Goal: Task Accomplishment & Management: Complete application form

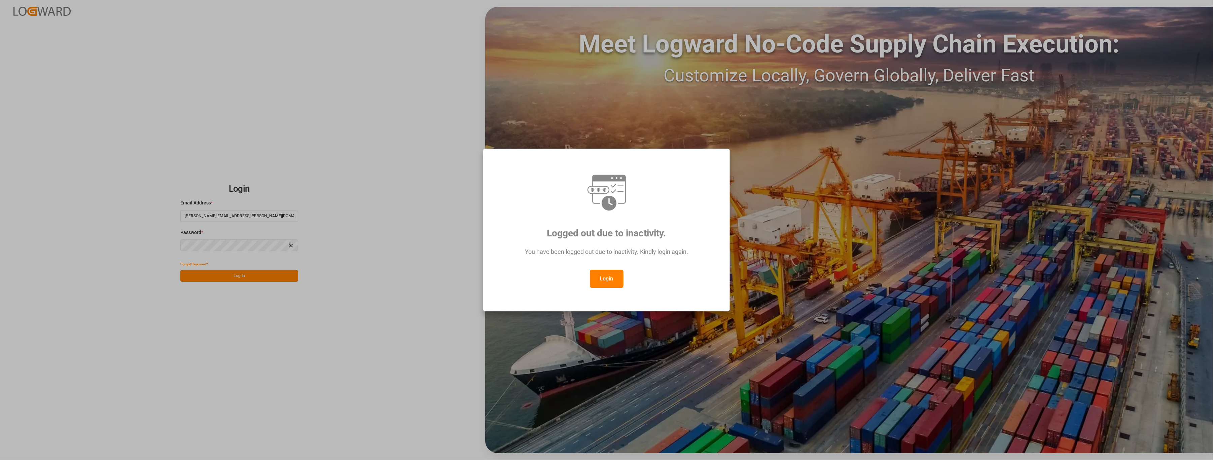
click at [605, 283] on button "Login" at bounding box center [607, 279] width 34 height 18
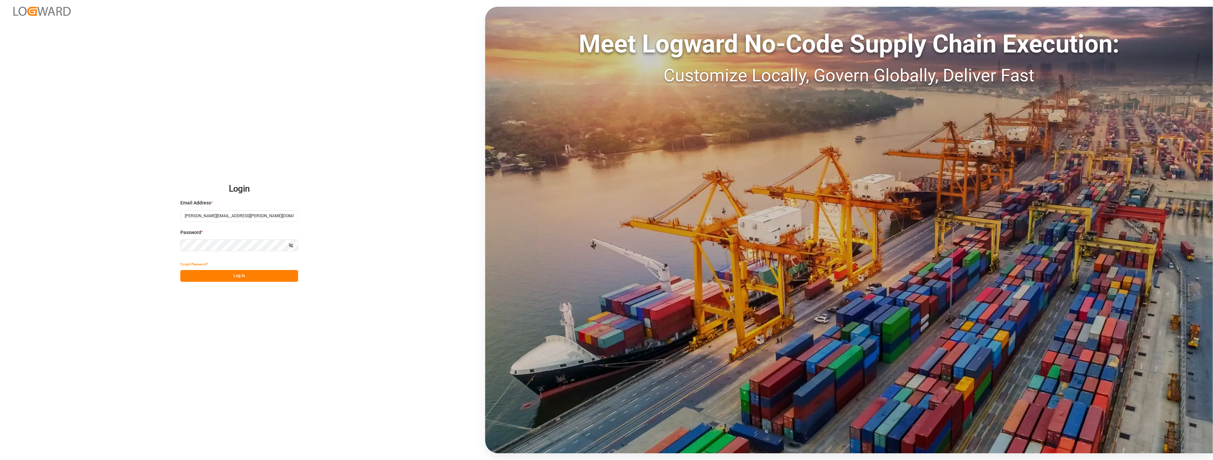
click at [262, 276] on button "Log In" at bounding box center [239, 276] width 118 height 12
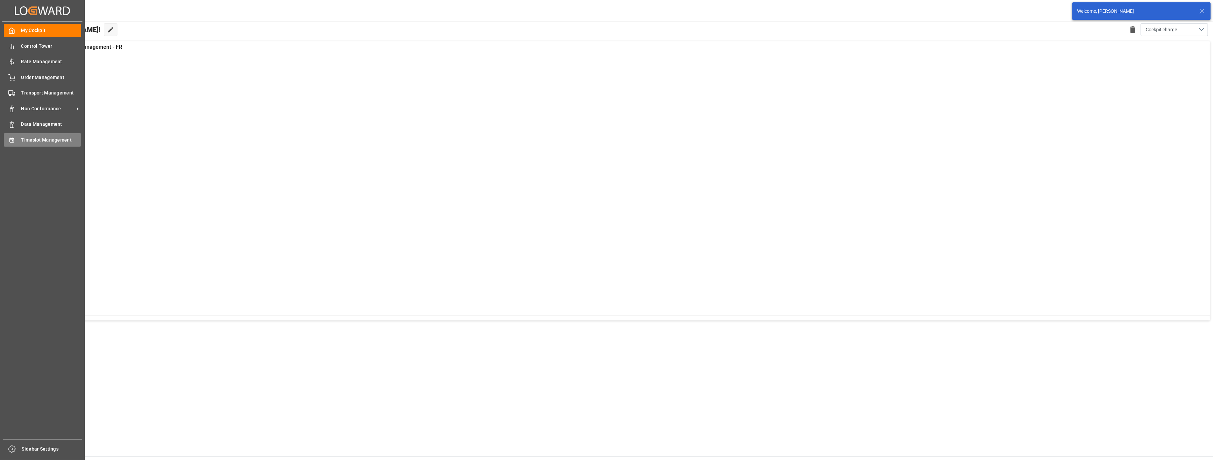
click at [13, 141] on icon at bounding box center [11, 140] width 7 height 7
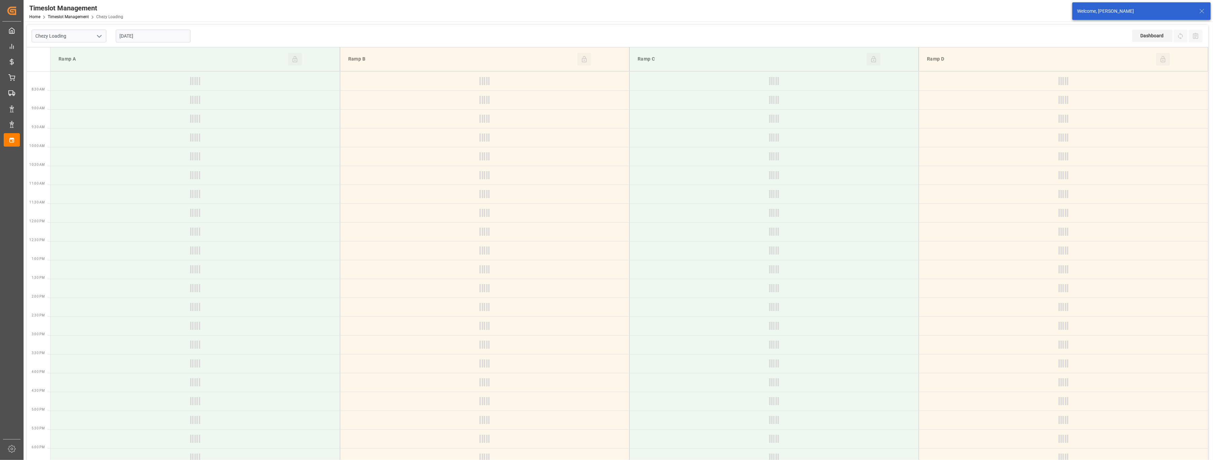
click at [99, 36] on polyline "open menu" at bounding box center [99, 36] width 4 height 2
click at [83, 69] on div "Chezy Unloading" at bounding box center [69, 66] width 74 height 15
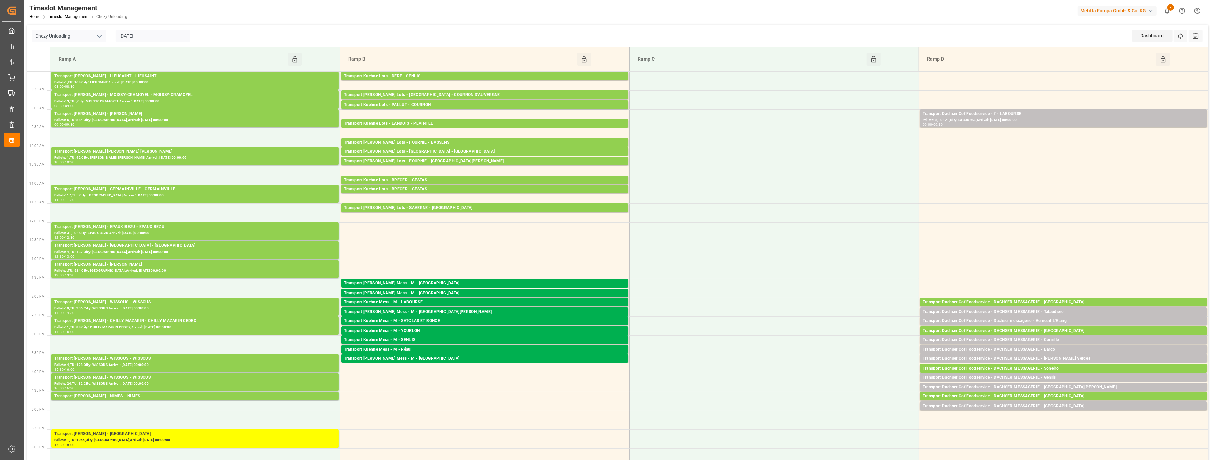
click at [100, 38] on icon "open menu" at bounding box center [99, 36] width 8 height 8
click at [83, 57] on div "Chezy Loading" at bounding box center [69, 50] width 74 height 15
click at [98, 36] on polyline "open menu" at bounding box center [99, 36] width 4 height 2
click at [79, 62] on div "Chezy Unloading" at bounding box center [69, 66] width 74 height 15
type input "Chezy Unloading"
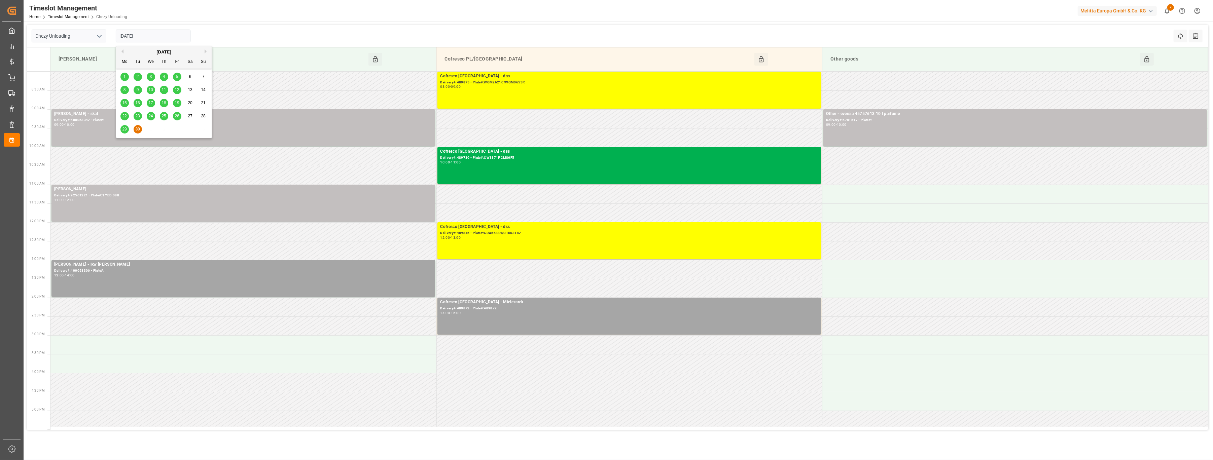
click at [173, 37] on input "[DATE]" at bounding box center [153, 36] width 75 height 13
click at [150, 347] on td at bounding box center [243, 344] width 386 height 19
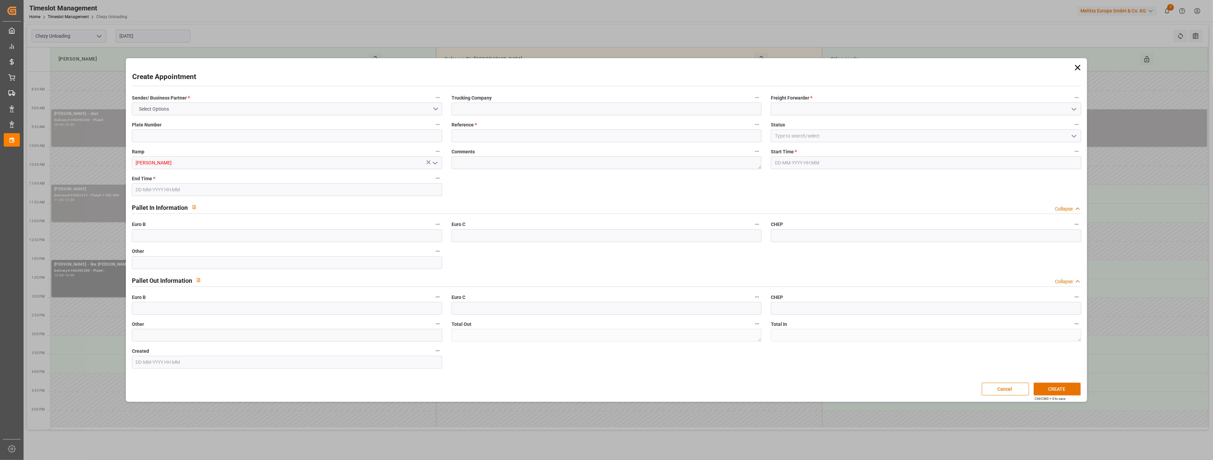
type input "0"
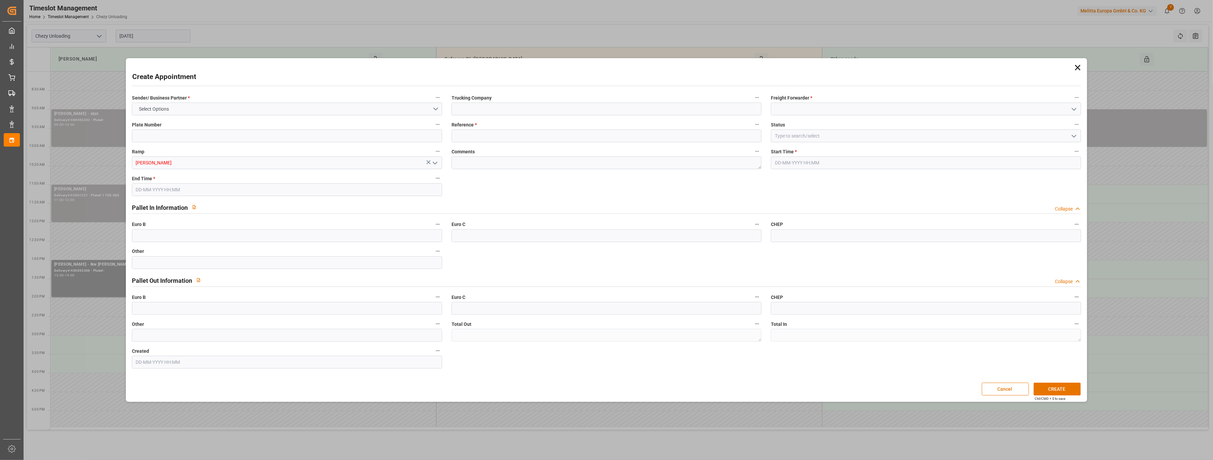
type input "0"
type input "[DATE] 15:00"
type input "[DATE] 16:00"
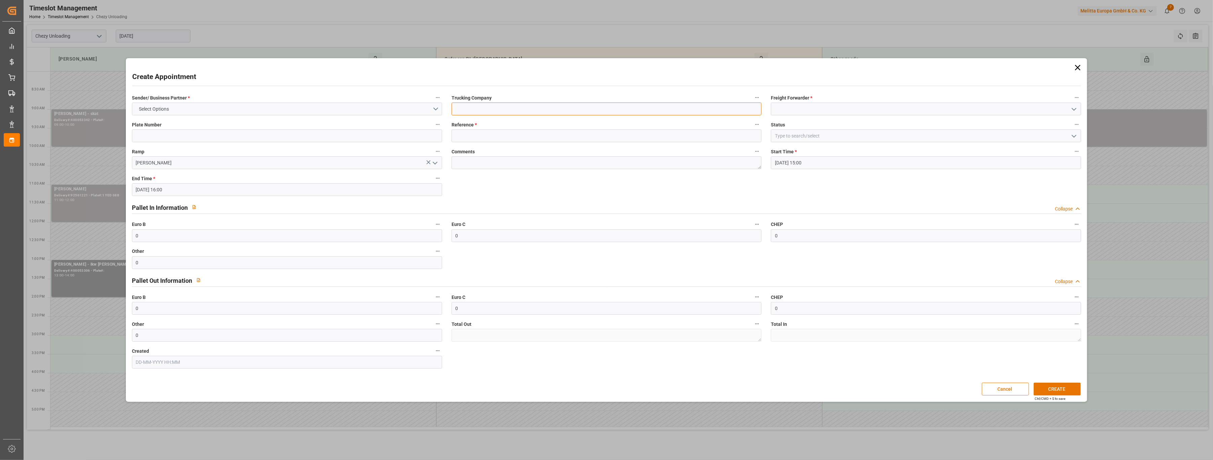
click at [485, 110] on input at bounding box center [606, 109] width 310 height 13
type input "everest"
click at [192, 107] on button "Select Options" at bounding box center [287, 109] width 310 height 13
click at [195, 124] on div "COFRESCO [GEOGRAPHIC_DATA]" at bounding box center [286, 125] width 309 height 14
click at [789, 107] on input at bounding box center [926, 109] width 310 height 13
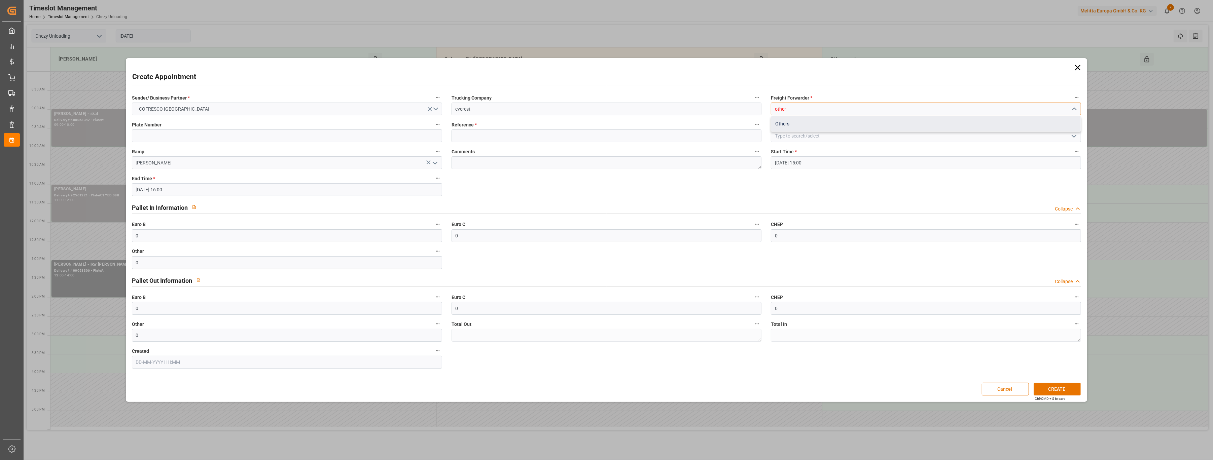
click at [790, 124] on div "Others" at bounding box center [925, 123] width 309 height 15
type input "Others"
click at [538, 136] on input at bounding box center [606, 135] width 310 height 13
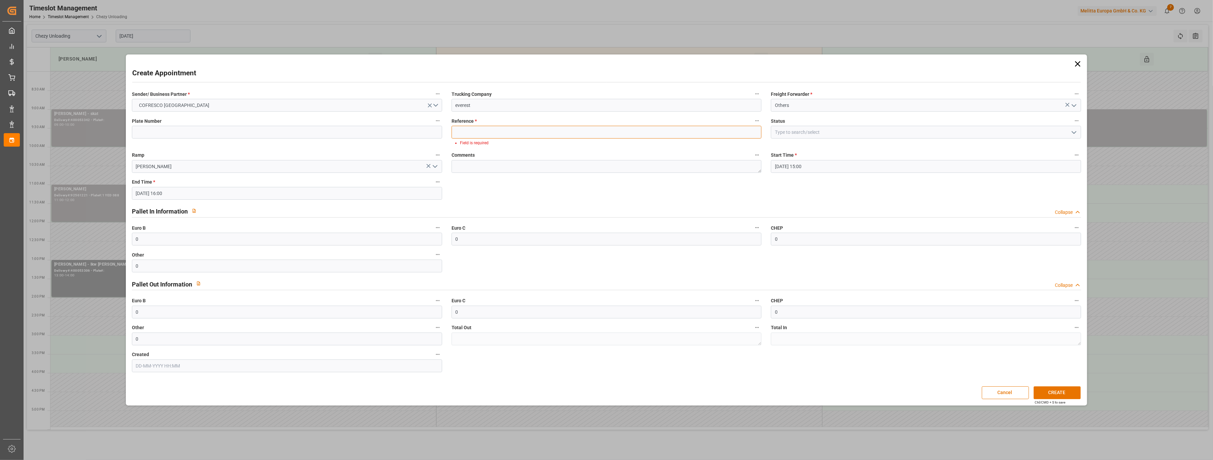
click at [489, 131] on input at bounding box center [606, 132] width 310 height 13
paste input "489584"
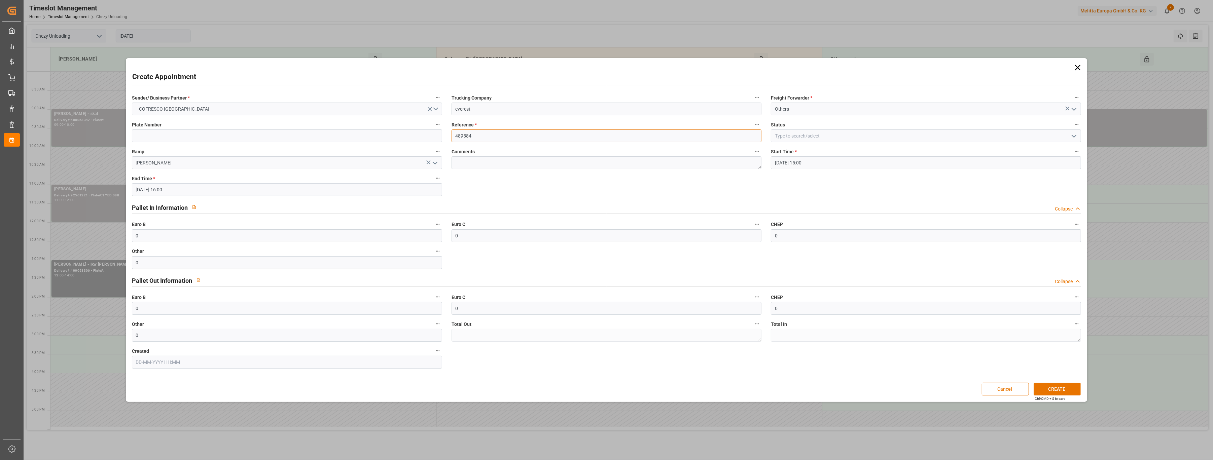
type input "489584"
click at [503, 108] on input "everest" at bounding box center [606, 109] width 310 height 13
type input "everest / par mail accord S [PERSON_NAME]"
click at [1048, 391] on button "CREATE" at bounding box center [1056, 389] width 47 height 13
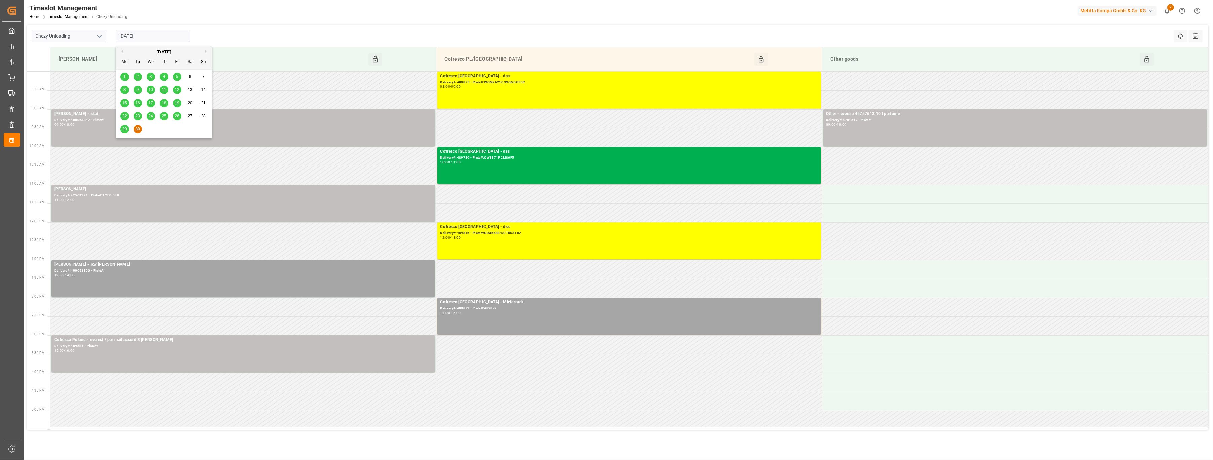
click at [183, 41] on input "[DATE]" at bounding box center [153, 36] width 75 height 13
click at [208, 52] on button "Next Month" at bounding box center [207, 51] width 4 height 4
click at [149, 76] on div "1" at bounding box center [151, 77] width 8 height 8
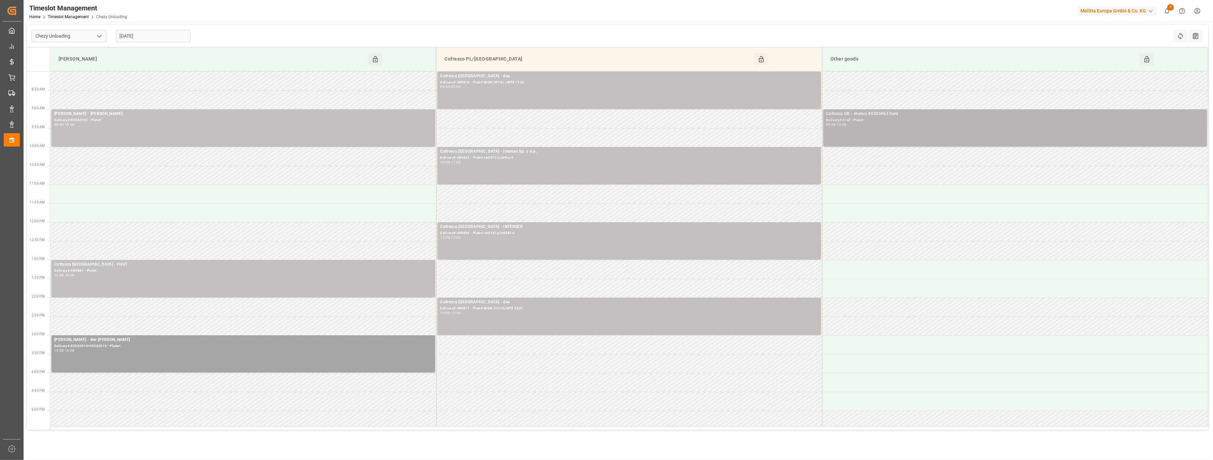
click at [880, 125] on div "09:00 - 10:00" at bounding box center [1015, 125] width 378 height 4
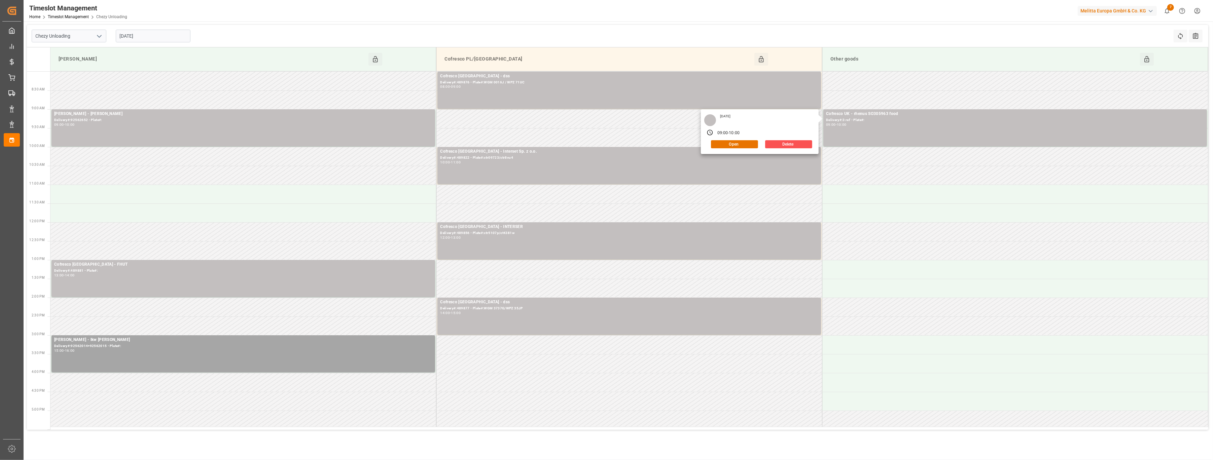
click at [183, 33] on input "[DATE]" at bounding box center [153, 36] width 75 height 13
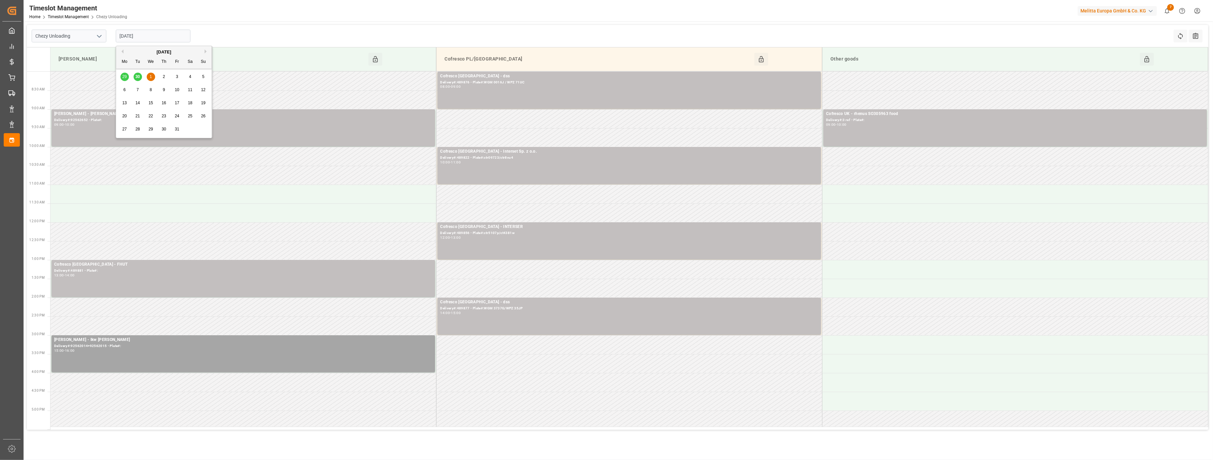
click at [139, 77] on div "29 30 1 2 3 4 5" at bounding box center [164, 76] width 92 height 13
click at [137, 78] on div "29 30 1 2 3 4 5" at bounding box center [164, 76] width 92 height 13
click at [137, 77] on div "29 30 1 2 3 4 5" at bounding box center [164, 76] width 92 height 13
click at [123, 77] on div "29 30 1 2 3 4 5" at bounding box center [164, 76] width 92 height 13
click at [122, 49] on div "[DATE]" at bounding box center [164, 52] width 96 height 7
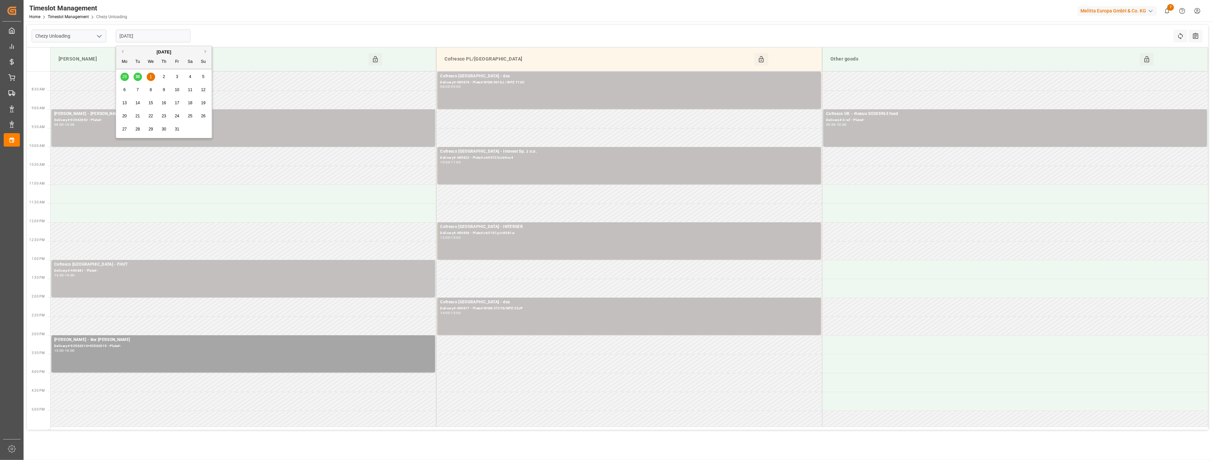
click at [122, 50] on button "Previous Month" at bounding box center [121, 51] width 4 height 4
click at [135, 129] on div "30" at bounding box center [138, 129] width 8 height 8
type input "[DATE]"
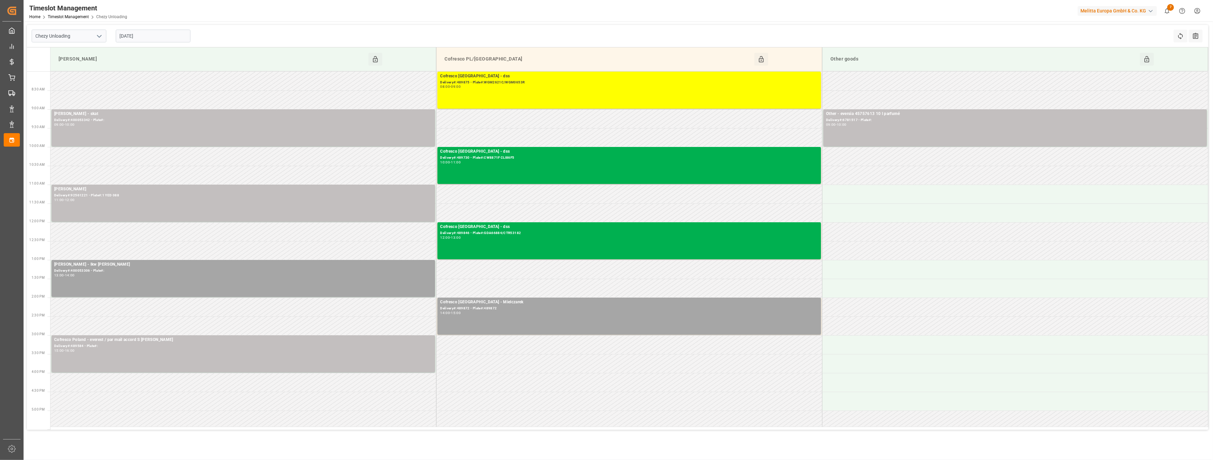
click at [100, 37] on icon "open menu" at bounding box center [99, 36] width 8 height 8
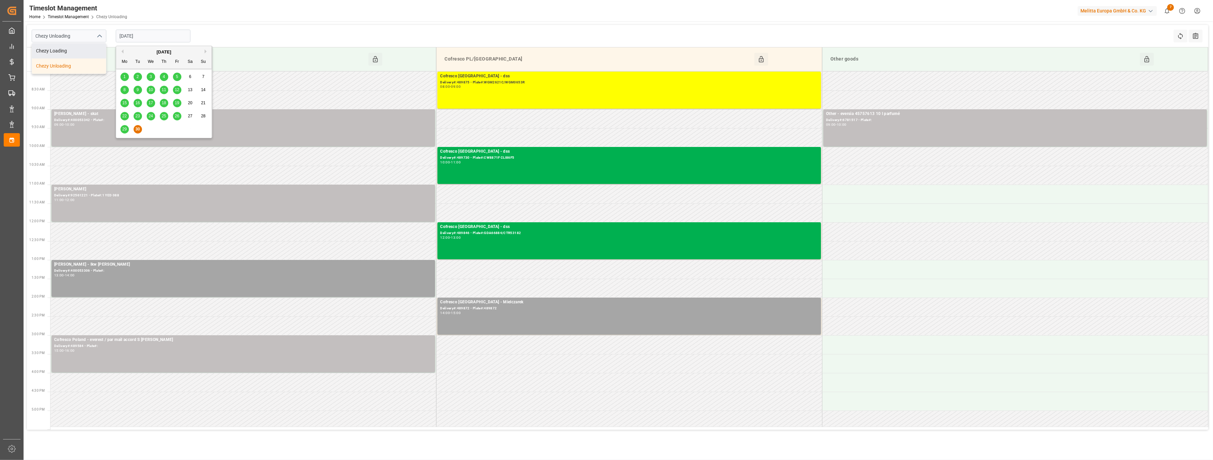
click at [153, 34] on input "[DATE]" at bounding box center [153, 36] width 75 height 13
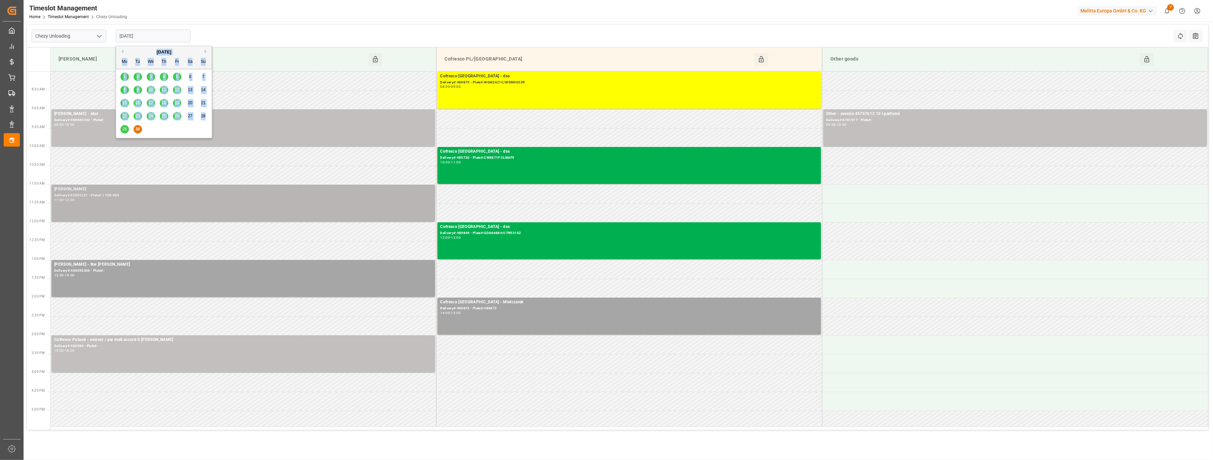
drag, startPoint x: 122, startPoint y: 130, endPoint x: 141, endPoint y: 197, distance: 69.6
click at [141, 197] on body "Created by potrace 1.15, written by [PERSON_NAME] [DATE]-[DATE] Created by potr…" at bounding box center [606, 230] width 1213 height 460
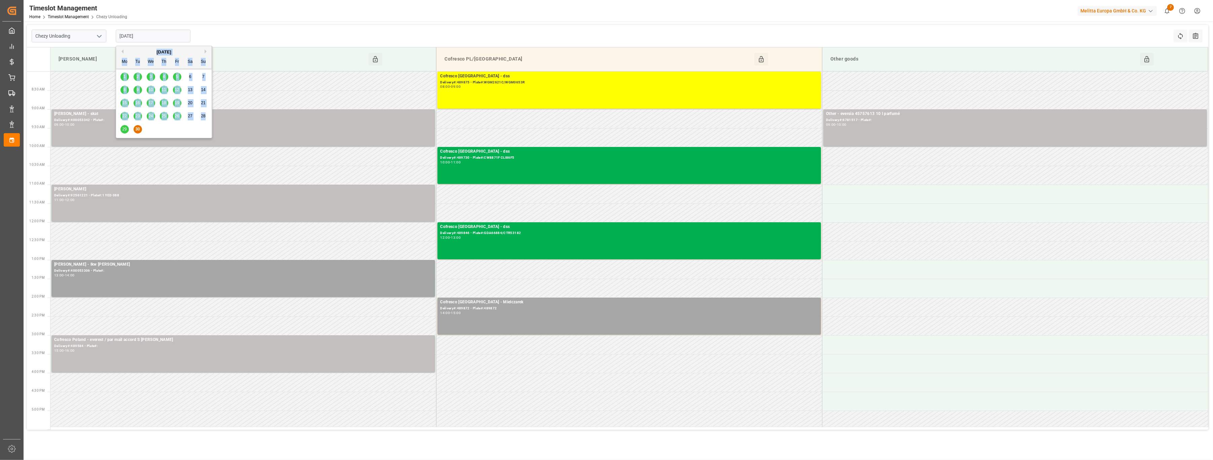
click at [296, 7] on div "Timeslot Management Home Timeslot Management Chezy Unloading Melitta Europa Gmb…" at bounding box center [616, 11] width 1194 height 22
